Goal: Transaction & Acquisition: Register for event/course

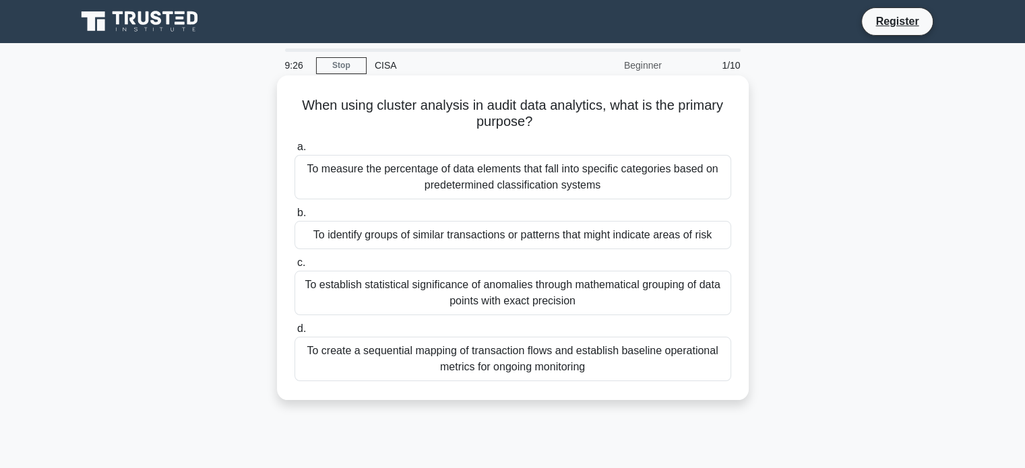
click at [568, 241] on div "To identify groups of similar transactions or patterns that might indicate area…" at bounding box center [512, 235] width 437 height 28
click at [294, 218] on input "b. To identify groups of similar transactions or patterns that might indicate a…" at bounding box center [294, 213] width 0 height 9
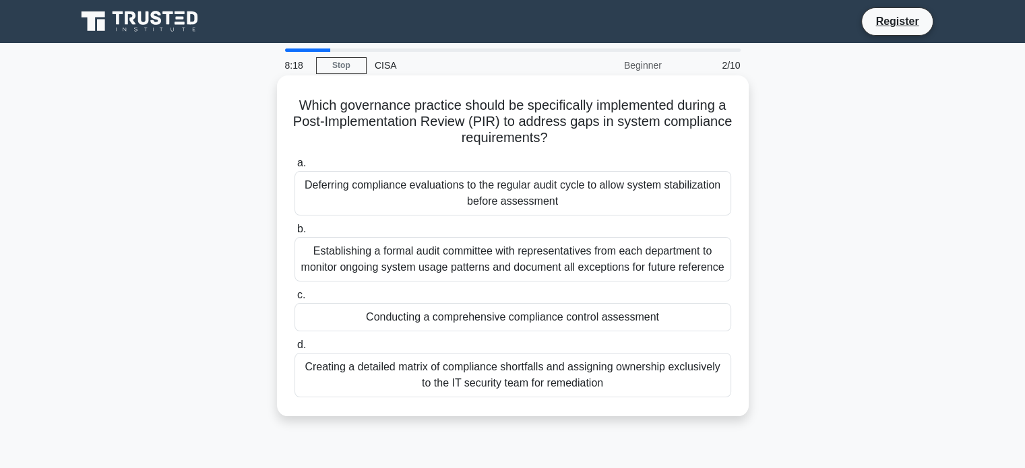
click at [550, 272] on div "Establishing a formal audit committee with representatives from each department…" at bounding box center [512, 259] width 437 height 44
click at [294, 234] on input "b. Establishing a formal audit committee with representatives from each departm…" at bounding box center [294, 229] width 0 height 9
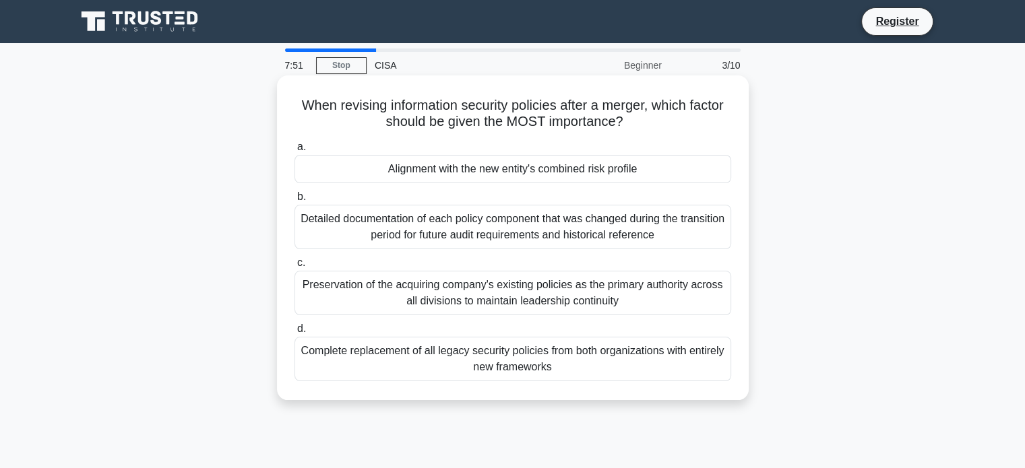
click at [517, 177] on div "Alignment with the new entity's combined risk profile" at bounding box center [512, 169] width 437 height 28
click at [294, 152] on input "a. Alignment with the new entity's combined risk profile" at bounding box center [294, 147] width 0 height 9
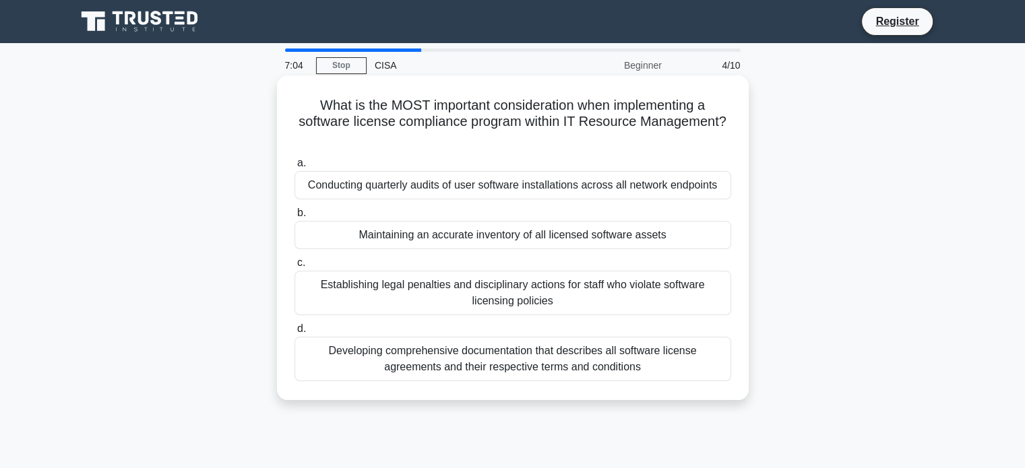
click at [634, 354] on div "Developing comprehensive documentation that describes all software license agre…" at bounding box center [512, 359] width 437 height 44
click at [294, 334] on input "d. Developing comprehensive documentation that describes all software license a…" at bounding box center [294, 329] width 0 height 9
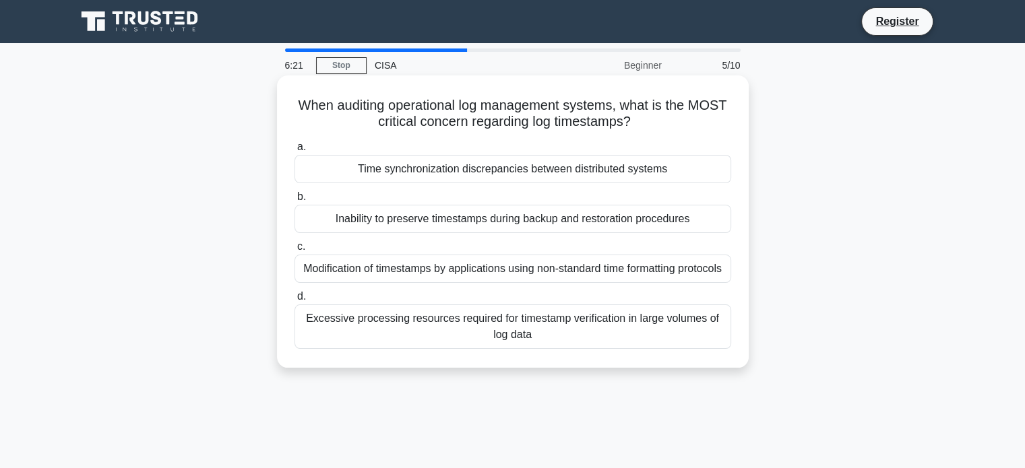
click at [491, 171] on div "Time synchronization discrepancies between distributed systems" at bounding box center [512, 169] width 437 height 28
click at [294, 152] on input "a. Time synchronization discrepancies between distributed systems" at bounding box center [294, 147] width 0 height 9
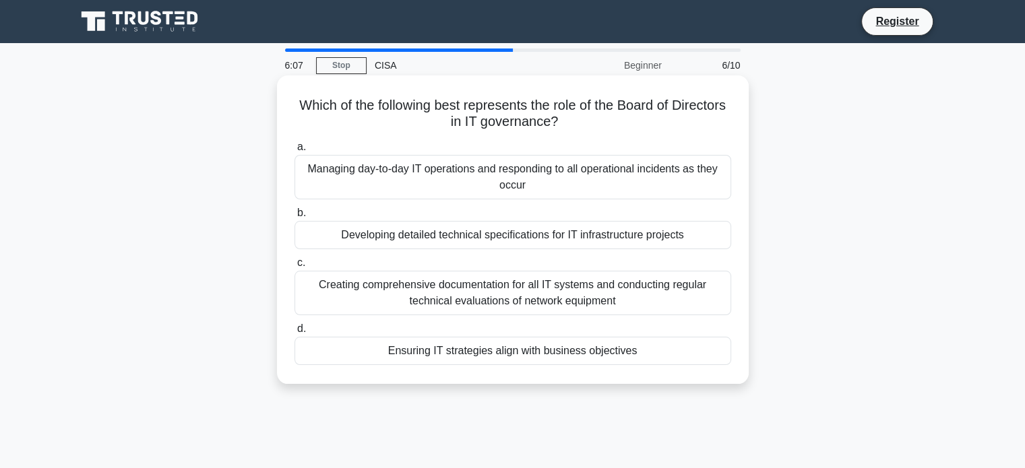
click at [550, 355] on div "Ensuring IT strategies align with business objectives" at bounding box center [512, 351] width 437 height 28
click at [294, 334] on input "d. Ensuring IT strategies align with business objectives" at bounding box center [294, 329] width 0 height 9
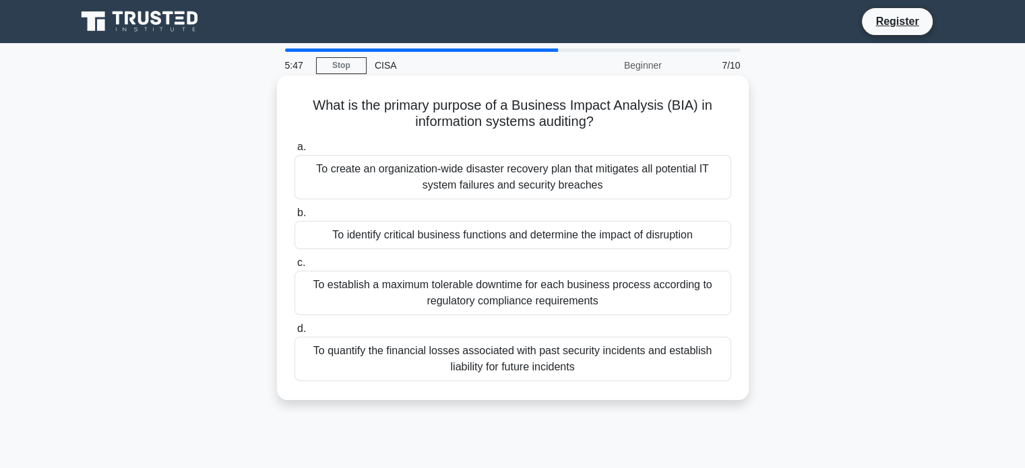
click at [532, 239] on div "To identify critical business functions and determine the impact of disruption" at bounding box center [512, 235] width 437 height 28
click at [294, 218] on input "b. To identify critical business functions and determine the impact of disrupti…" at bounding box center [294, 213] width 0 height 9
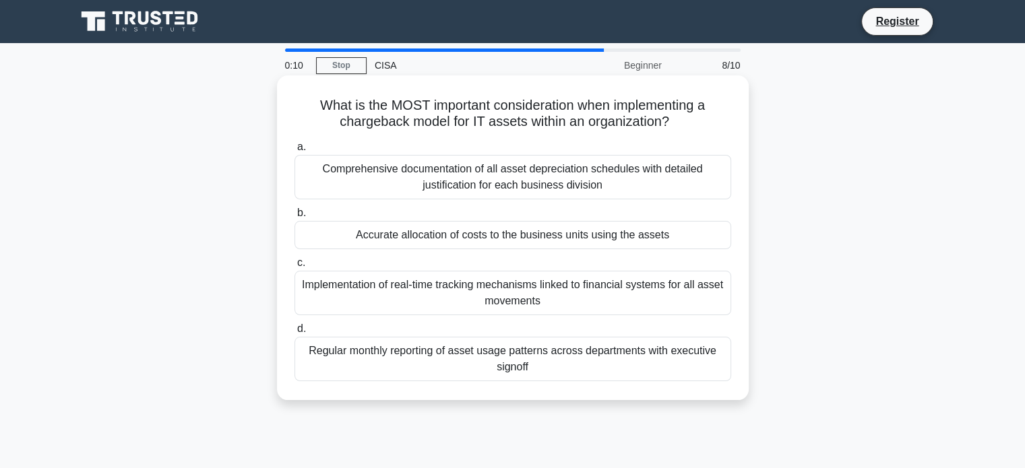
click at [420, 354] on div "Regular monthly reporting of asset usage patterns across departments with execu…" at bounding box center [512, 359] width 437 height 44
click at [294, 334] on input "d. Regular monthly reporting of asset usage patterns across departments with ex…" at bounding box center [294, 329] width 0 height 9
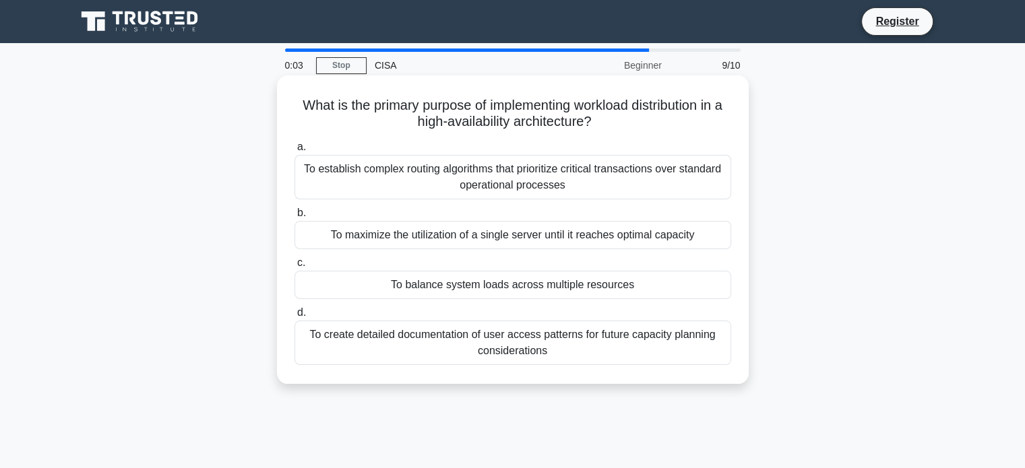
click at [449, 278] on div "To balance system loads across multiple resources" at bounding box center [512, 285] width 437 height 28
click at [294, 267] on input "c. To balance system loads across multiple resources" at bounding box center [294, 263] width 0 height 9
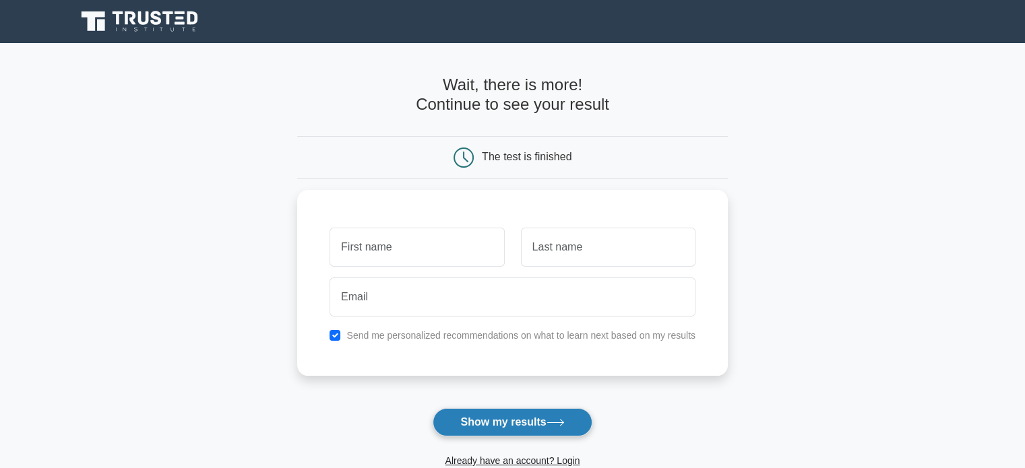
click at [506, 420] on button "Show my results" at bounding box center [512, 422] width 159 height 28
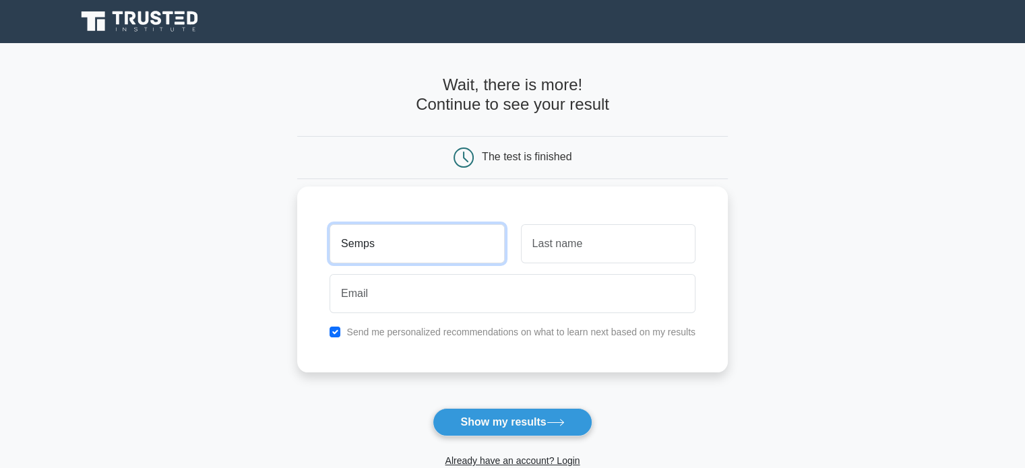
type input "Semps"
click at [576, 242] on input "text" at bounding box center [608, 243] width 175 height 39
type input "Semps"
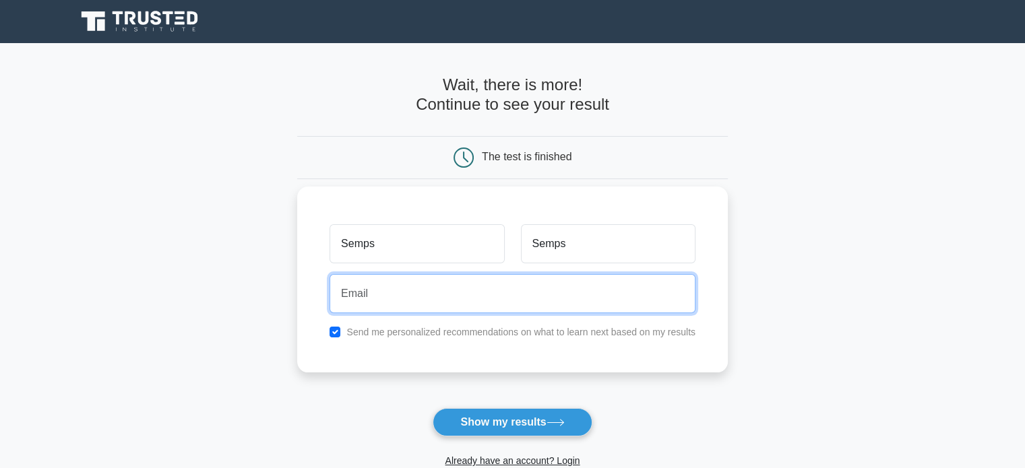
click at [493, 276] on input "email" at bounding box center [512, 293] width 366 height 39
type input "[EMAIL_ADDRESS][DOMAIN_NAME]"
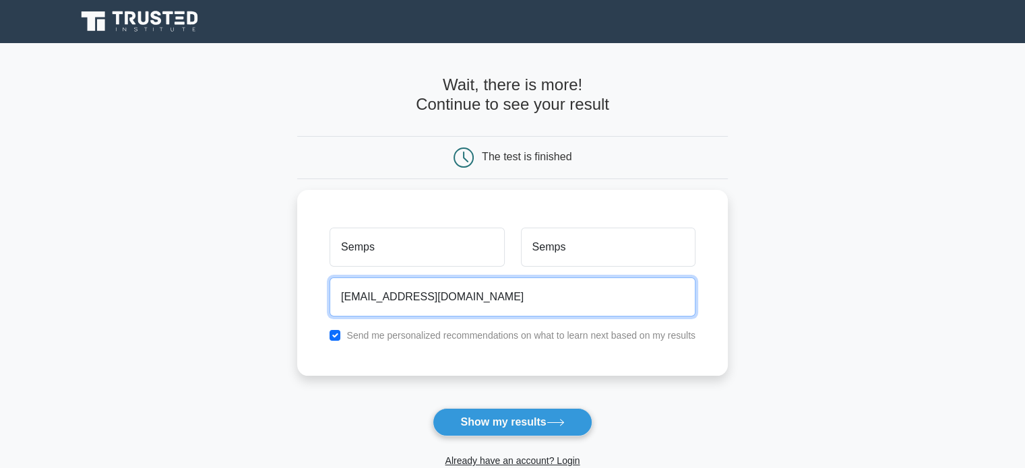
scroll to position [67, 0]
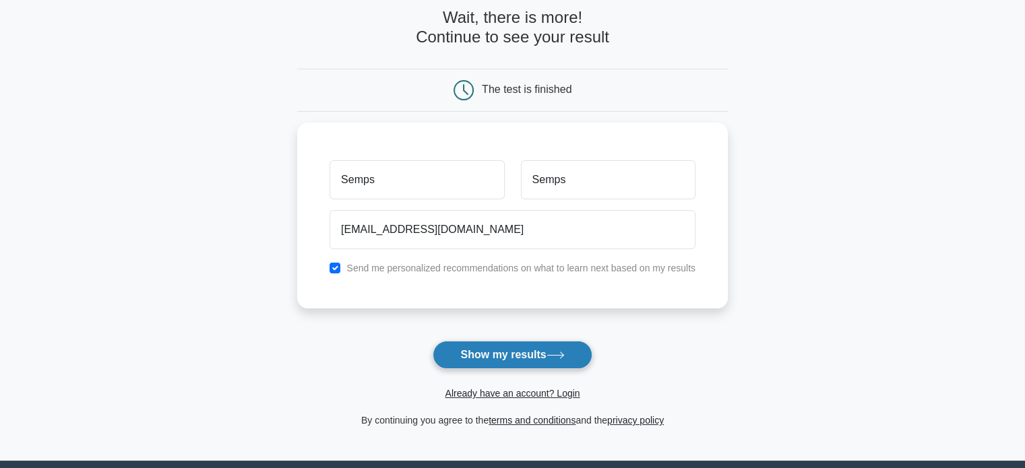
click at [515, 358] on button "Show my results" at bounding box center [512, 355] width 159 height 28
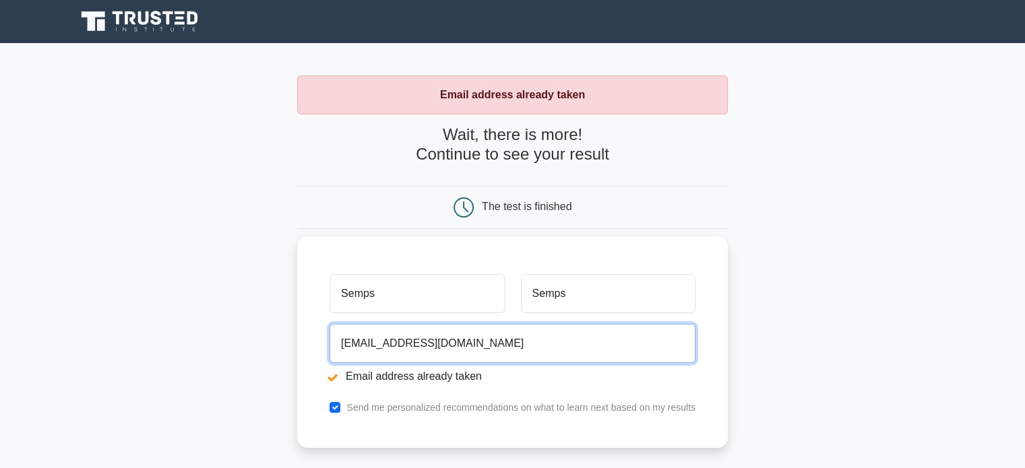
click at [407, 343] on input "sempuss@live.com" at bounding box center [512, 343] width 366 height 39
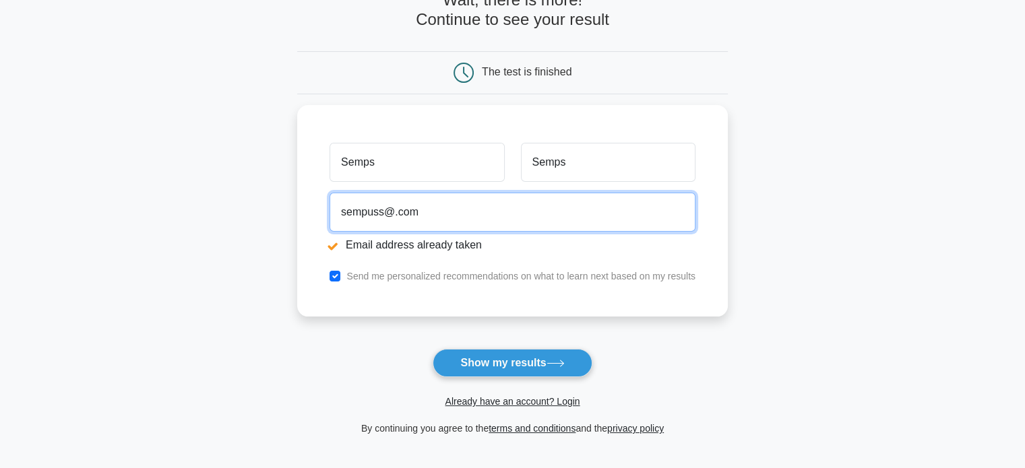
type input "sempuss@.com"
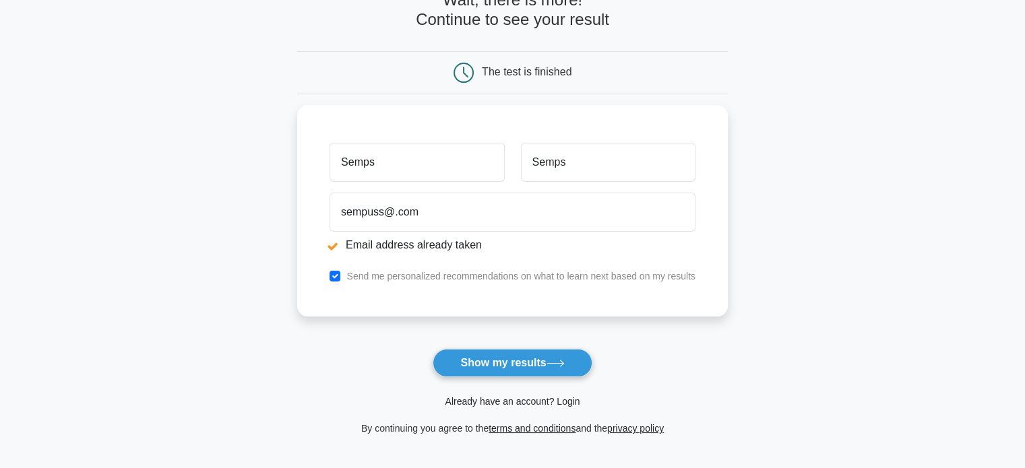
drag, startPoint x: 555, startPoint y: 390, endPoint x: 547, endPoint y: 396, distance: 10.1
click at [555, 390] on div "Already have an account? Login" at bounding box center [512, 393] width 431 height 32
click at [544, 396] on link "Already have an account? Login" at bounding box center [512, 401] width 135 height 11
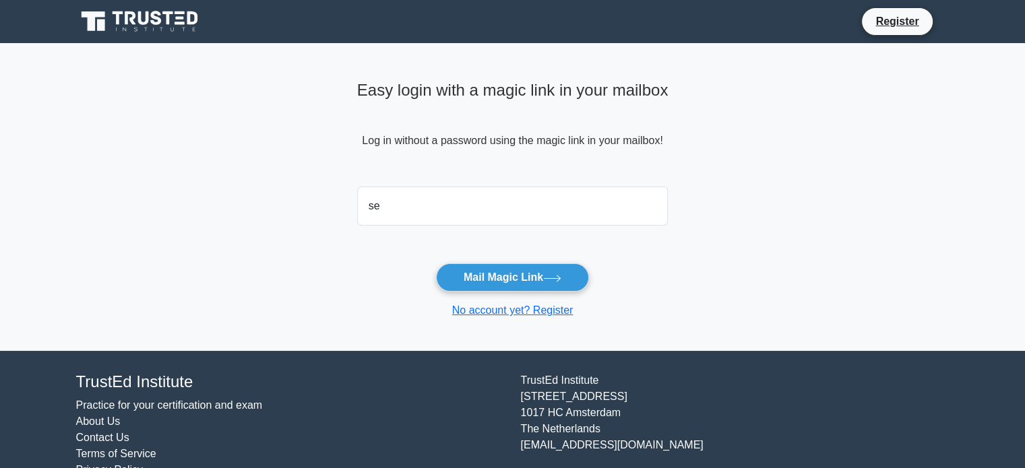
type input "sempuss@live.com"
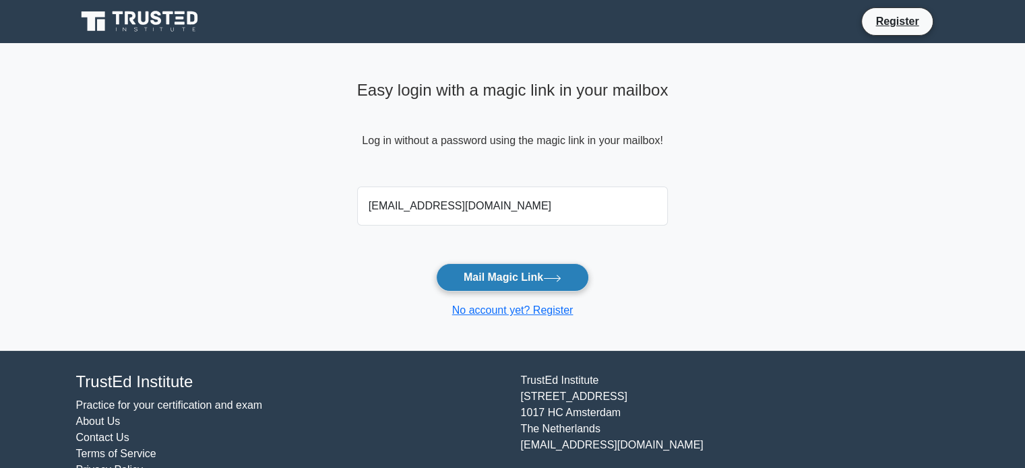
click at [470, 272] on button "Mail Magic Link" at bounding box center [512, 277] width 153 height 28
click at [506, 281] on button "Mail Magic Link" at bounding box center [512, 277] width 153 height 28
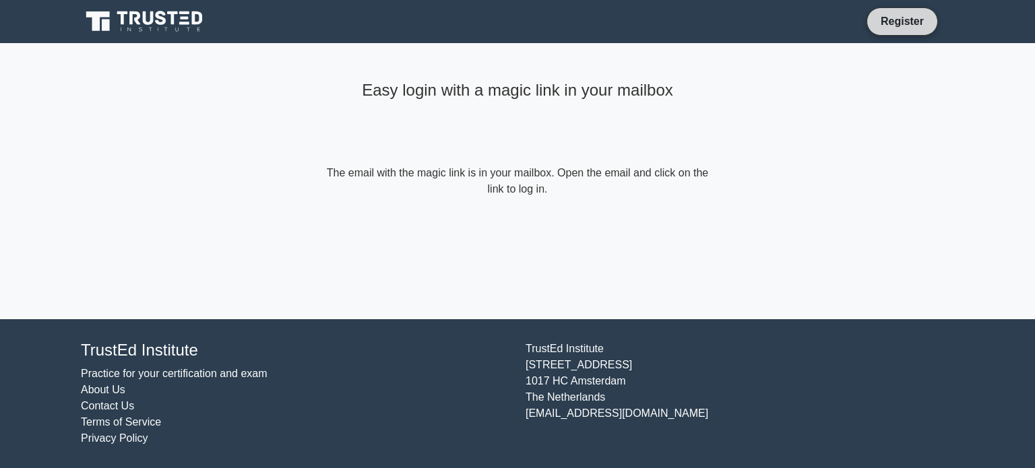
click at [908, 18] on link "Register" at bounding box center [902, 21] width 59 height 17
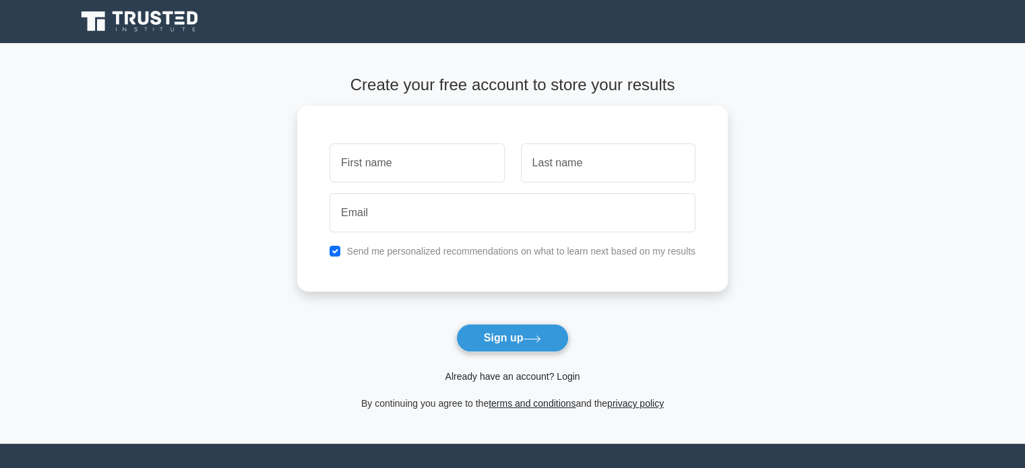
click at [556, 371] on link "Already have an account? Login" at bounding box center [512, 376] width 135 height 11
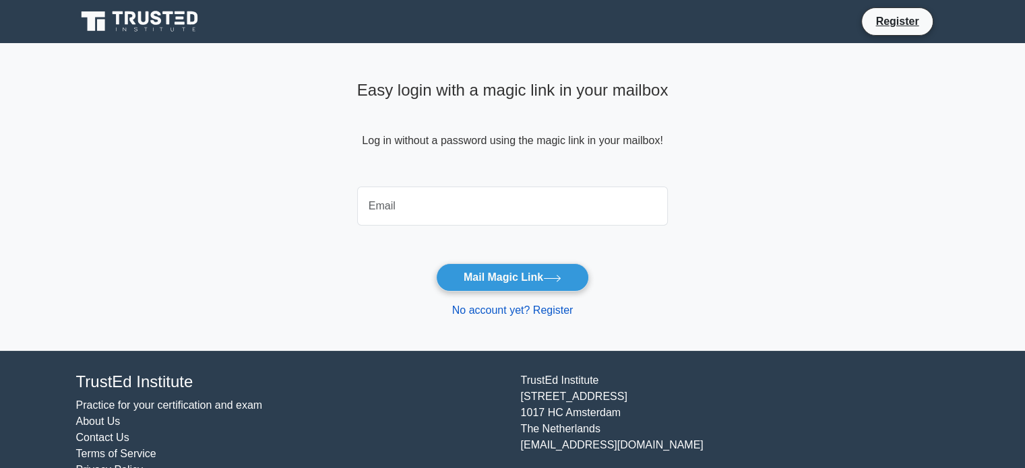
click at [536, 309] on link "No account yet? Register" at bounding box center [512, 310] width 121 height 11
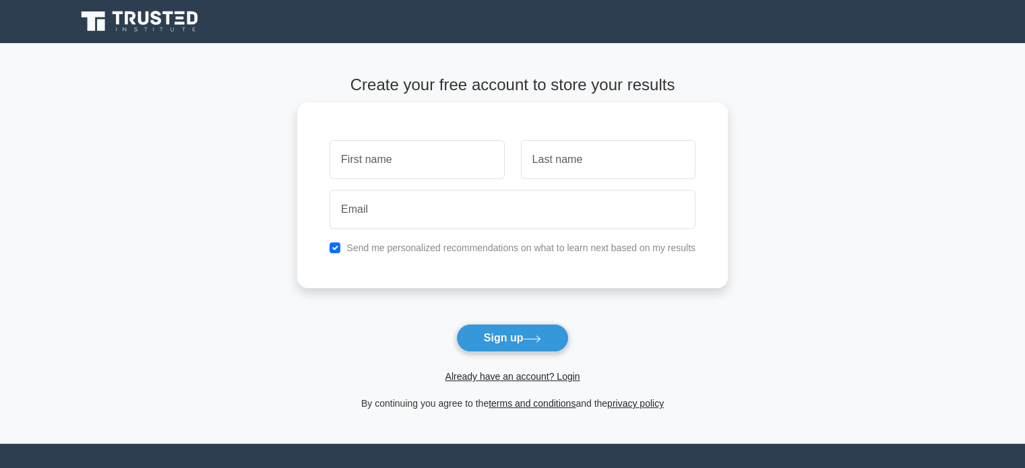
click at [416, 158] on input "text" at bounding box center [416, 159] width 175 height 39
type input "Semps"
click at [621, 168] on input "text" at bounding box center [608, 159] width 175 height 39
type input "Semps"
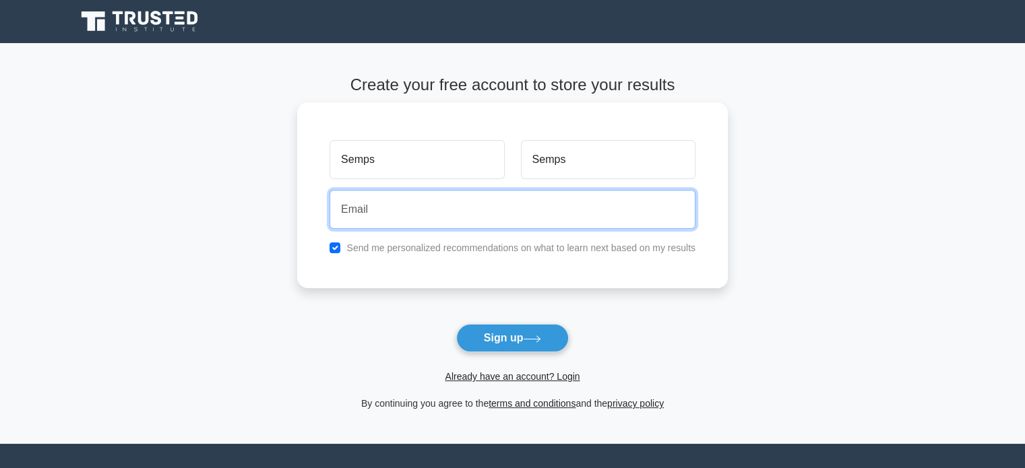
click at [431, 213] on input "email" at bounding box center [512, 209] width 366 height 39
type input "sempuss@live.com"
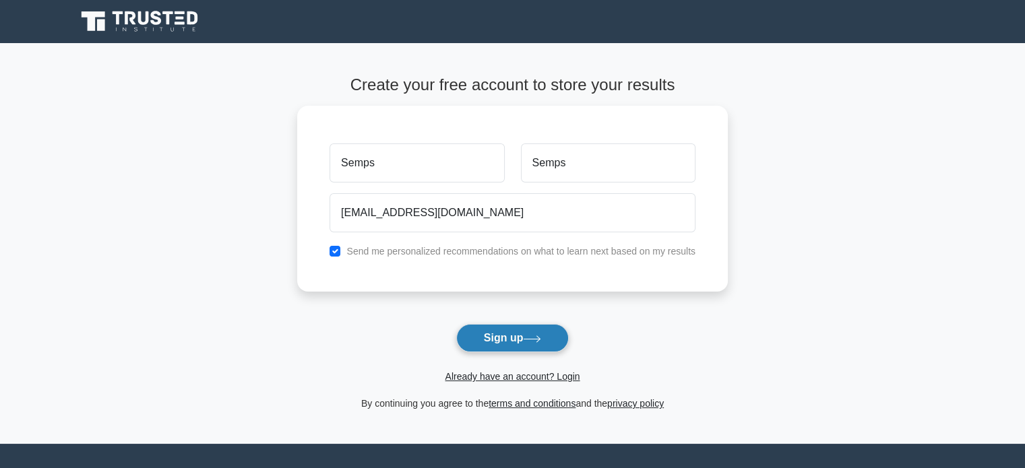
click at [507, 334] on button "Sign up" at bounding box center [512, 338] width 113 height 28
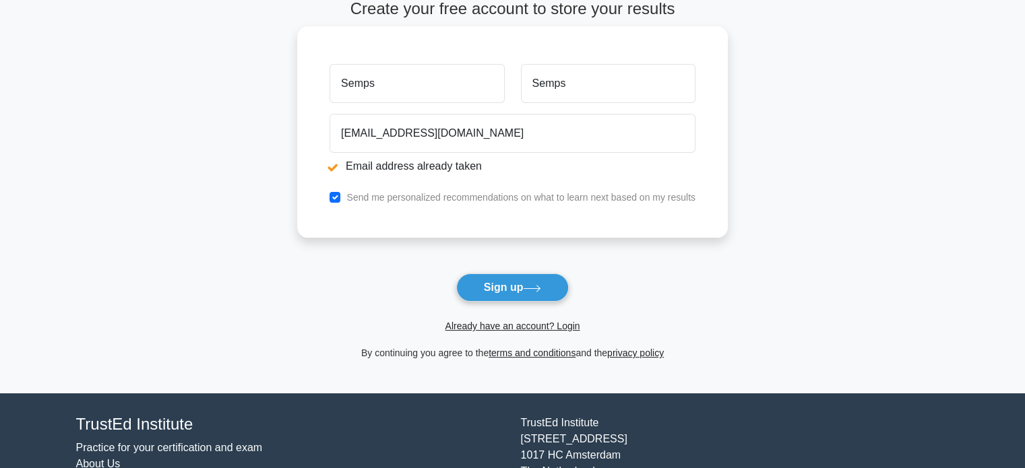
scroll to position [135, 0]
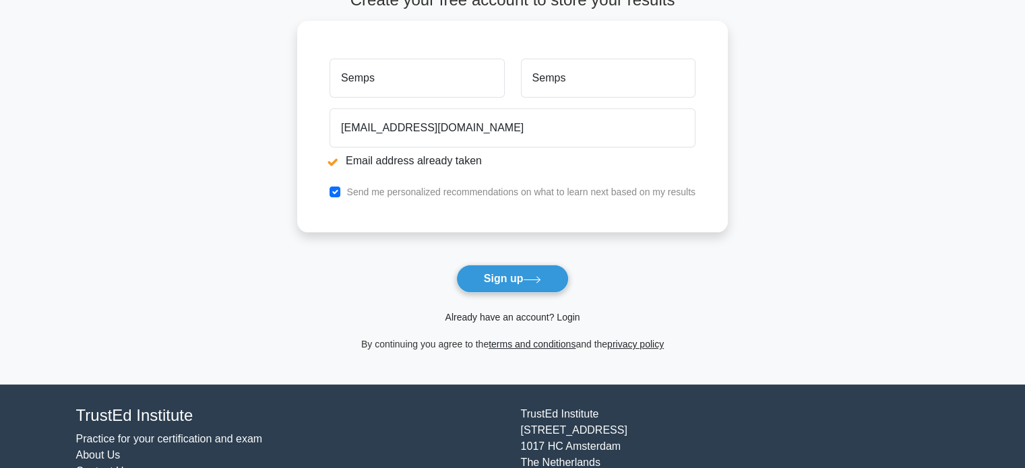
click at [557, 317] on link "Already have an account? Login" at bounding box center [512, 317] width 135 height 11
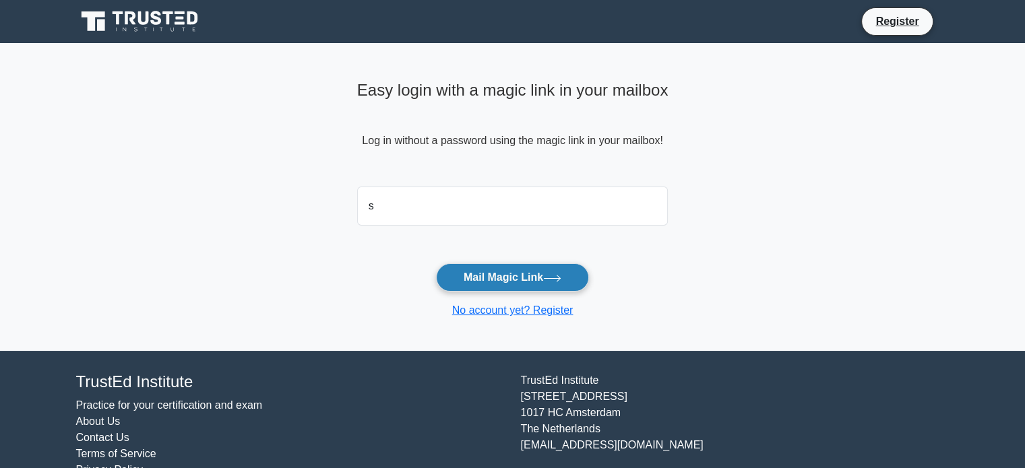
type input "[EMAIL_ADDRESS][DOMAIN_NAME]"
click at [504, 280] on button "Mail Magic Link" at bounding box center [512, 277] width 153 height 28
